Goal: Transaction & Acquisition: Purchase product/service

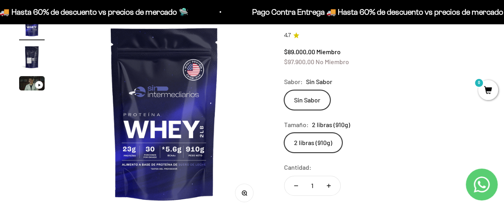
scroll to position [87, 0]
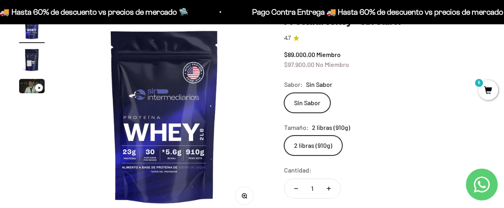
click at [30, 57] on img "Ir al artículo 2" at bounding box center [32, 60] width 26 height 26
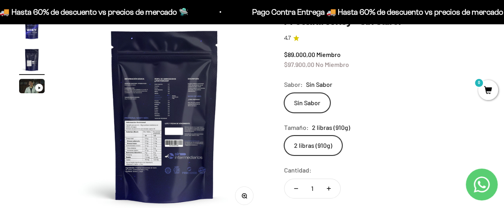
scroll to position [0, 206]
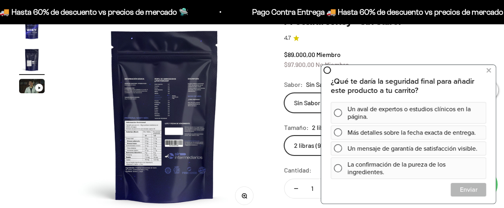
click at [269, 138] on div "Zoom Ir al artículo 1 Ir al artículo 2 Ir al artículo 3 Proteína Whey - Sin Sab…" at bounding box center [252, 189] width 466 height 349
click at [488, 71] on icon at bounding box center [489, 70] width 4 height 10
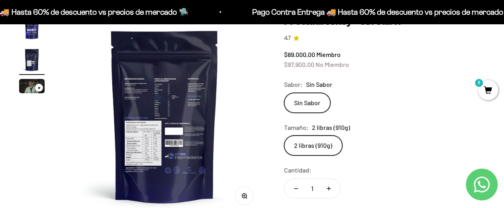
click at [27, 64] on img "Ir al artículo 2" at bounding box center [32, 60] width 26 height 26
click at [39, 58] on img "Ir al artículo 2" at bounding box center [32, 60] width 26 height 26
click at [36, 50] on img "Ir al artículo 2" at bounding box center [32, 60] width 26 height 26
click at [162, 89] on img at bounding box center [164, 115] width 201 height 201
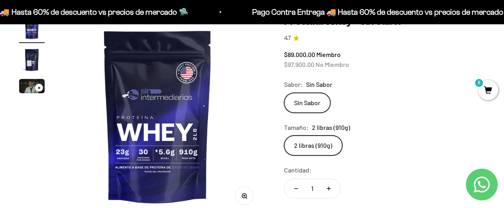
scroll to position [0, 0]
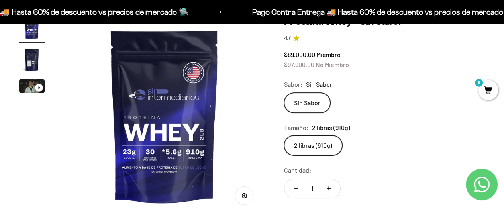
click at [34, 56] on img "Ir al artículo 2" at bounding box center [32, 60] width 26 height 26
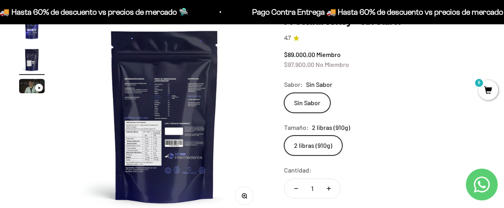
scroll to position [0, 206]
click at [248, 165] on img at bounding box center [164, 115] width 201 height 201
click at [244, 193] on icon "button" at bounding box center [245, 196] width 6 height 6
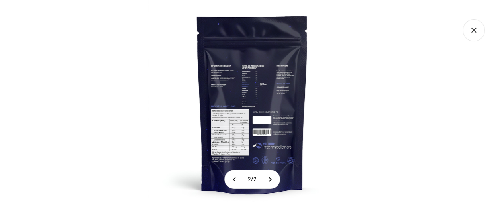
click at [259, 96] on img at bounding box center [252, 104] width 208 height 208
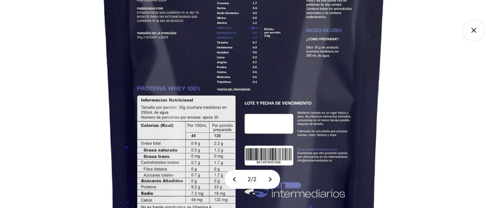
click at [263, 72] on img at bounding box center [244, 82] width 538 height 538
